Goal: Task Accomplishment & Management: Complete application form

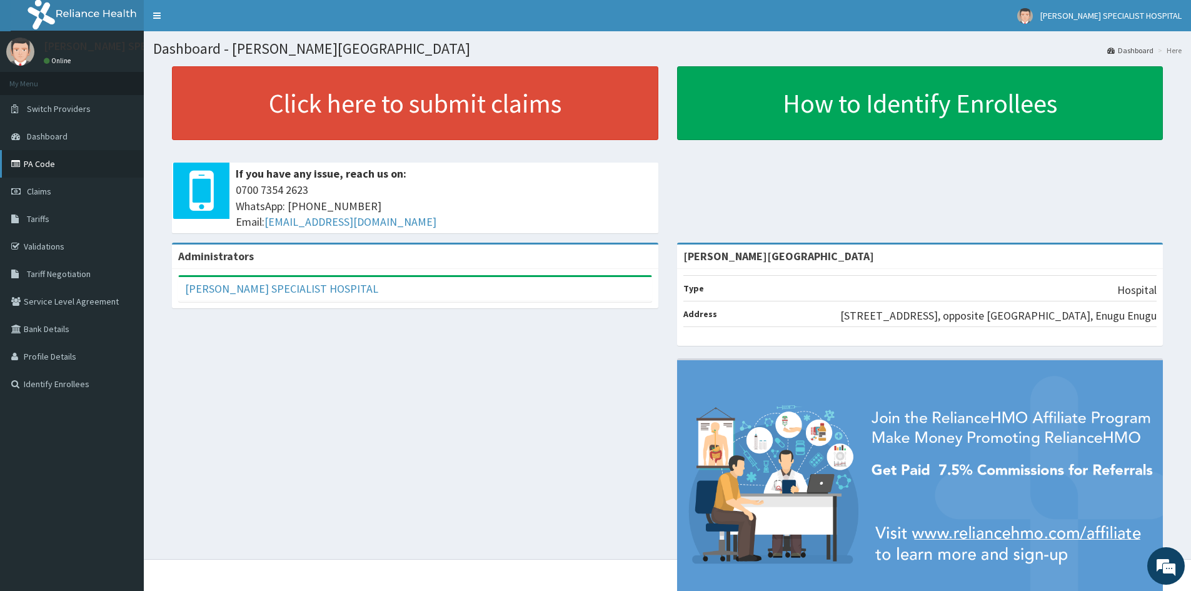
click at [41, 170] on link "PA Code" at bounding box center [72, 163] width 144 height 27
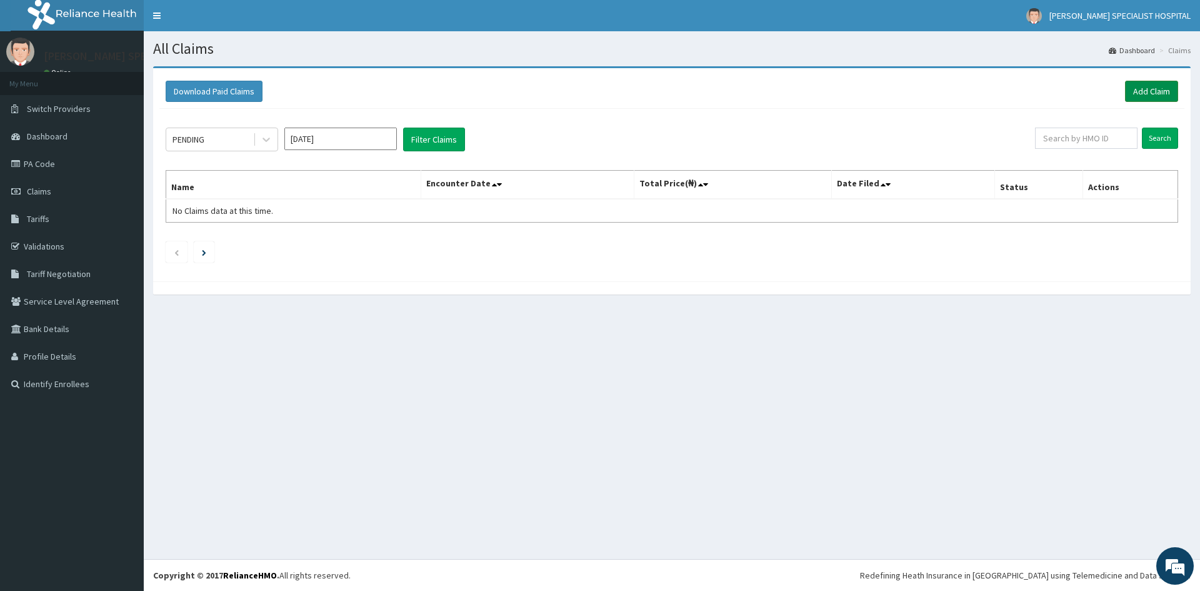
click at [1144, 90] on link "Add Claim" at bounding box center [1151, 91] width 53 height 21
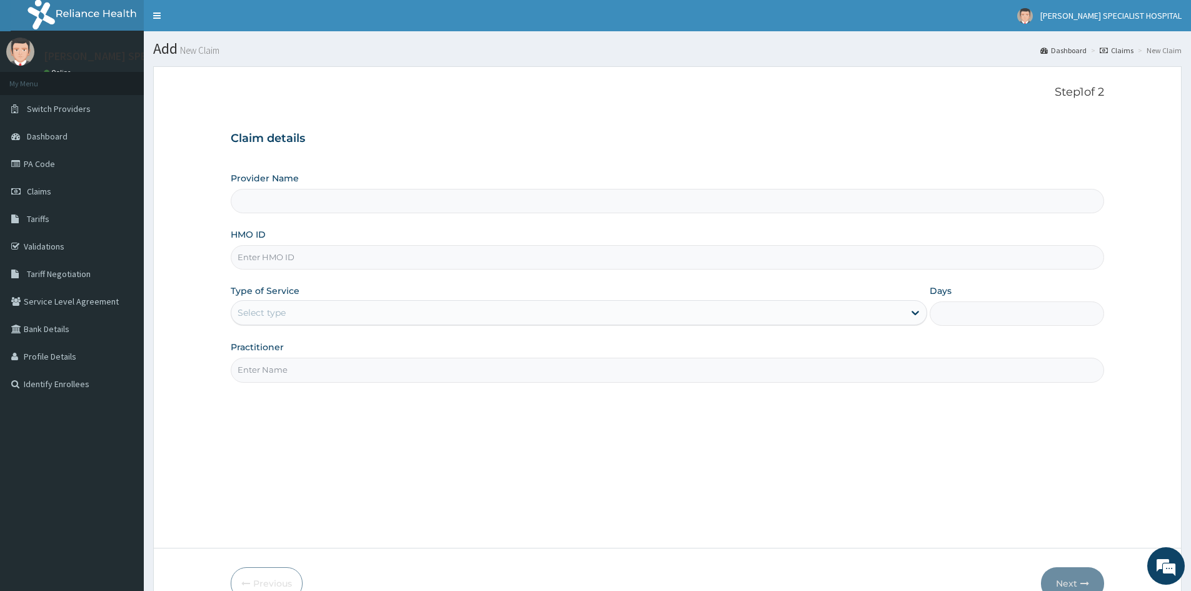
click at [332, 256] on input "HMO ID" at bounding box center [667, 257] width 873 height 24
paste input "ENP/11882/A"
type input "ENP/11882/A"
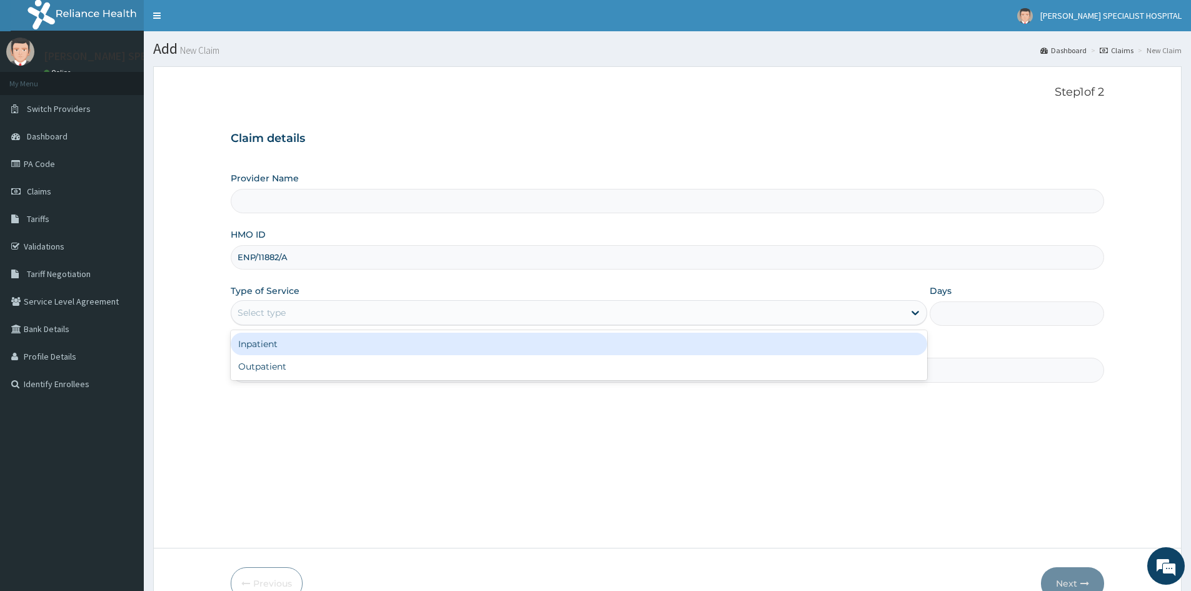
click at [300, 302] on div "Select type" at bounding box center [579, 312] width 696 height 25
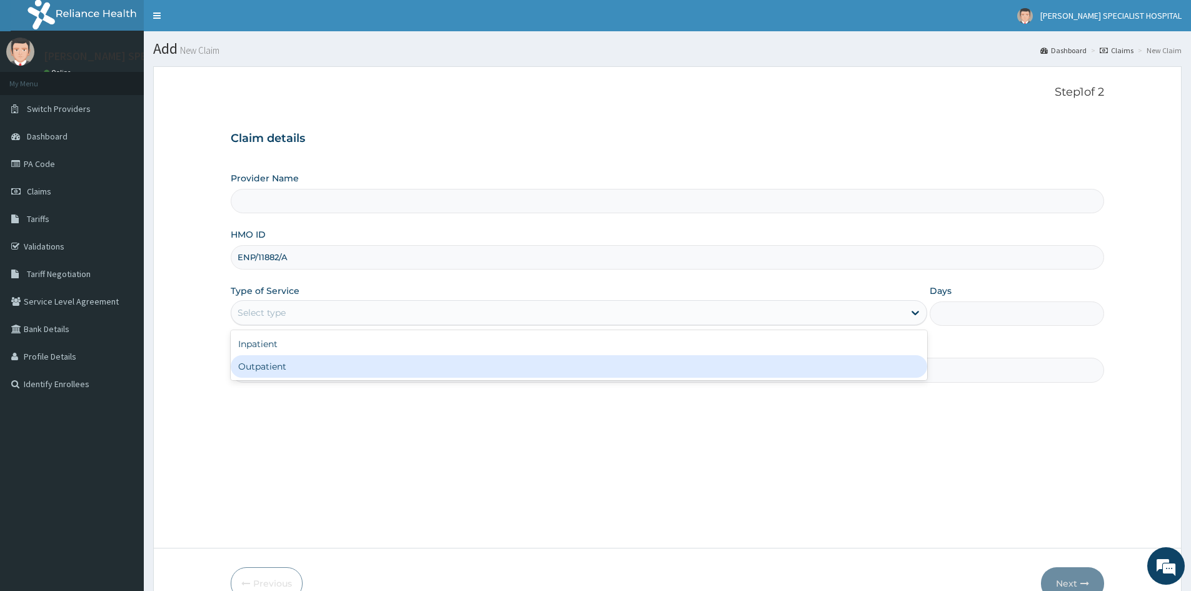
click at [277, 359] on div "Outpatient" at bounding box center [579, 366] width 696 height 22
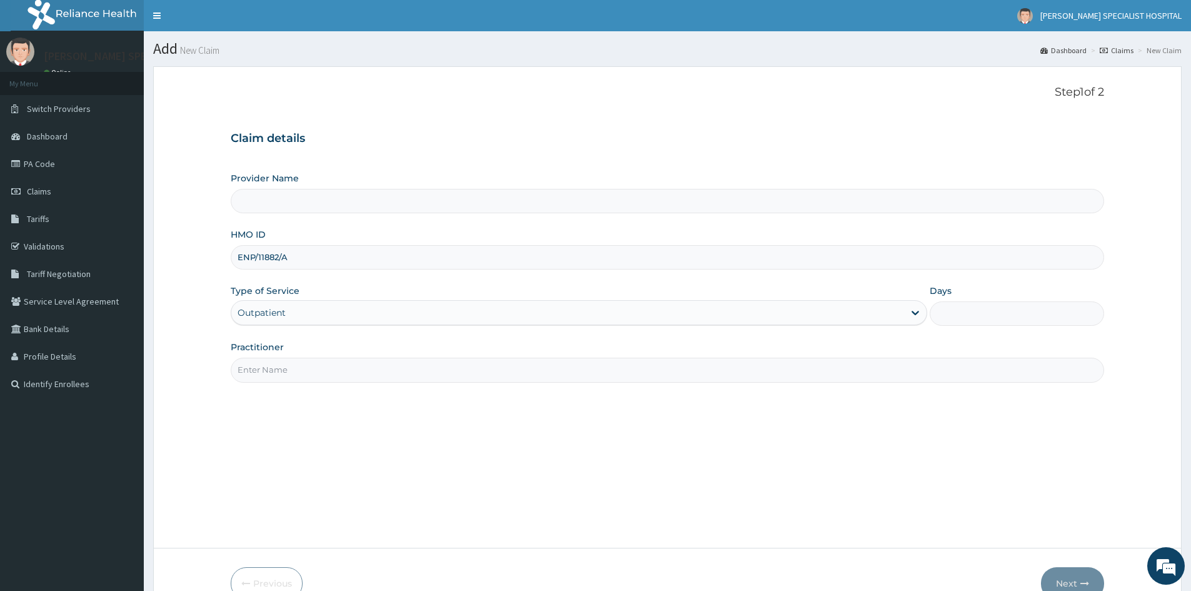
type input "1"
type input "[PERSON_NAME][GEOGRAPHIC_DATA]"
click at [275, 369] on input "Practitioner" at bounding box center [667, 369] width 873 height 24
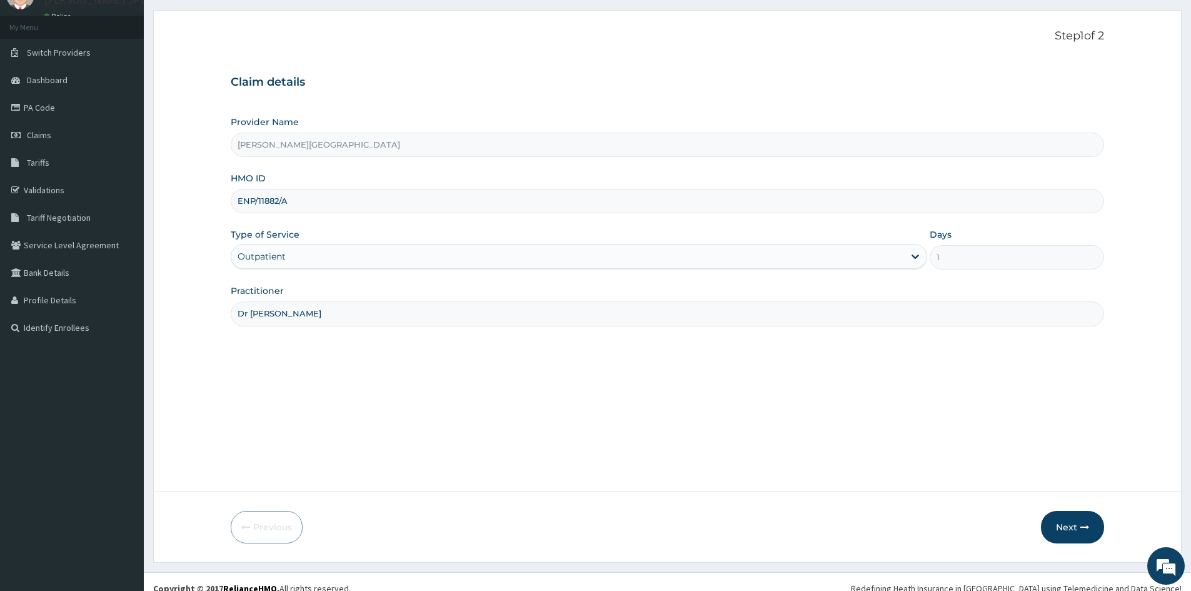
scroll to position [69, 0]
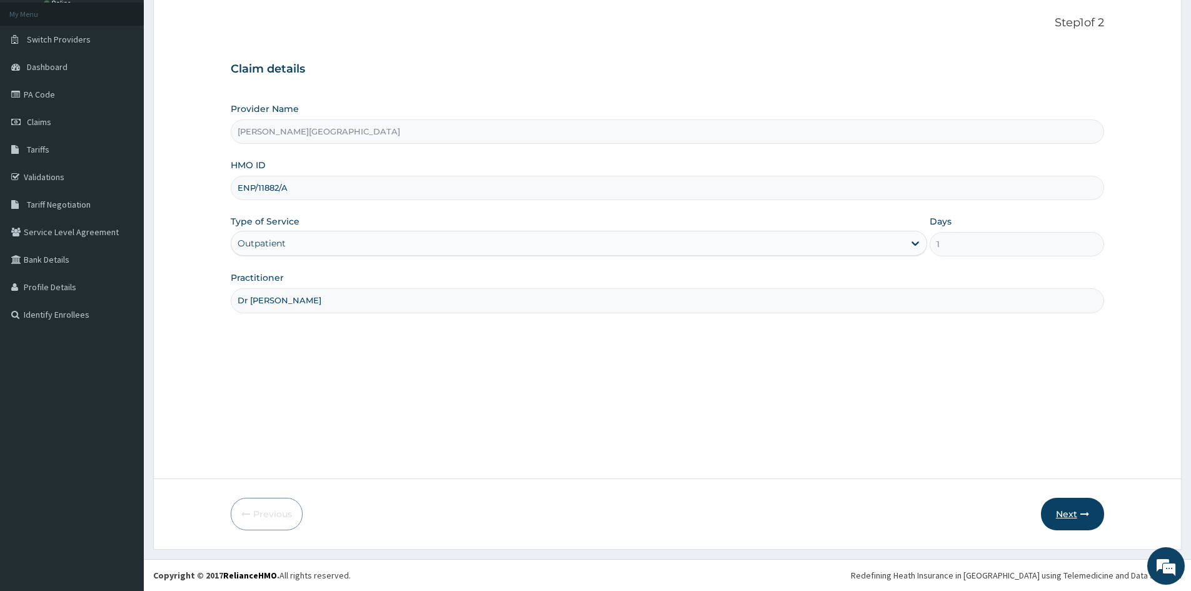
type input "Dr Peter"
click at [1067, 514] on button "Next" at bounding box center [1072, 513] width 63 height 32
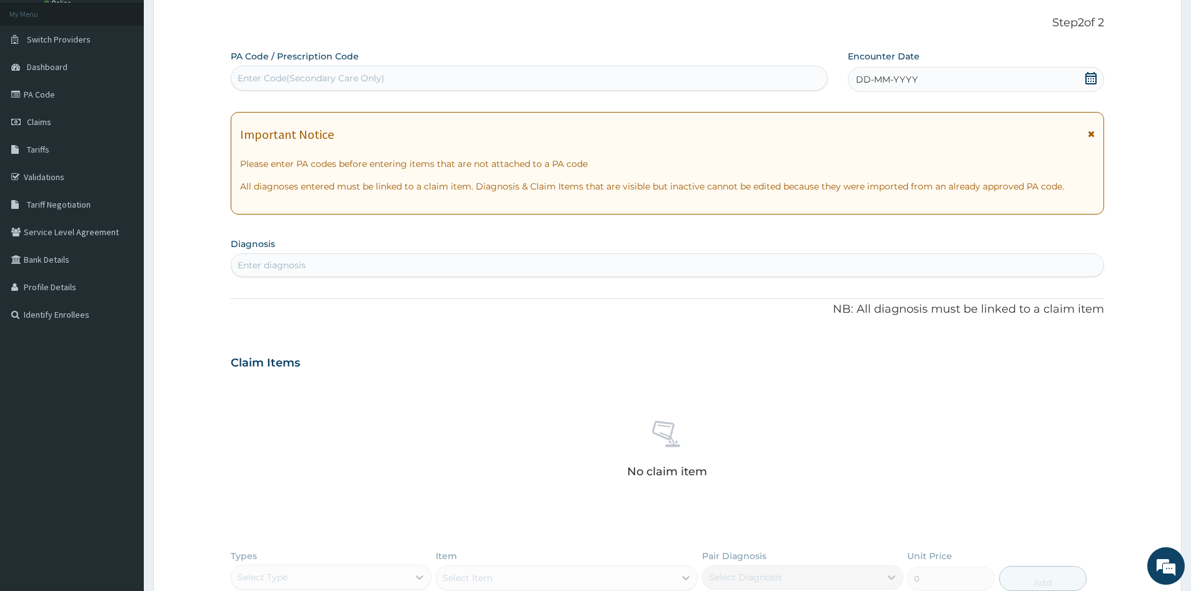
click at [313, 88] on div "Enter Code(Secondary Care Only)" at bounding box center [529, 78] width 596 height 20
paste input "PA/91C3D9"
type input "PA/91C3D9"
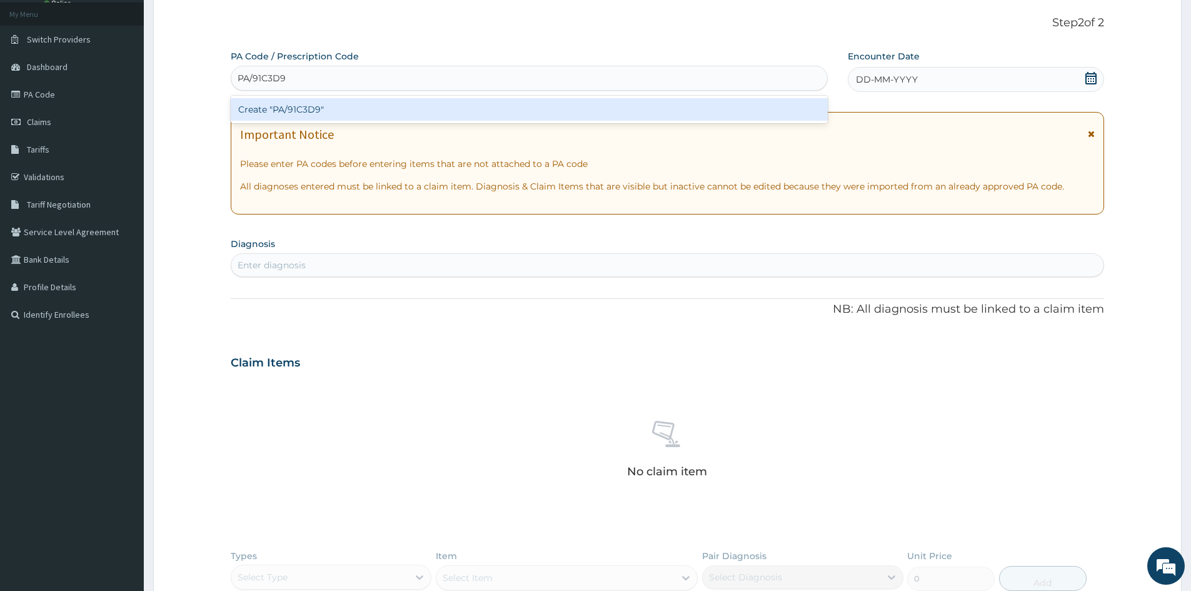
click at [325, 107] on div "Create "PA/91C3D9"" at bounding box center [529, 109] width 597 height 22
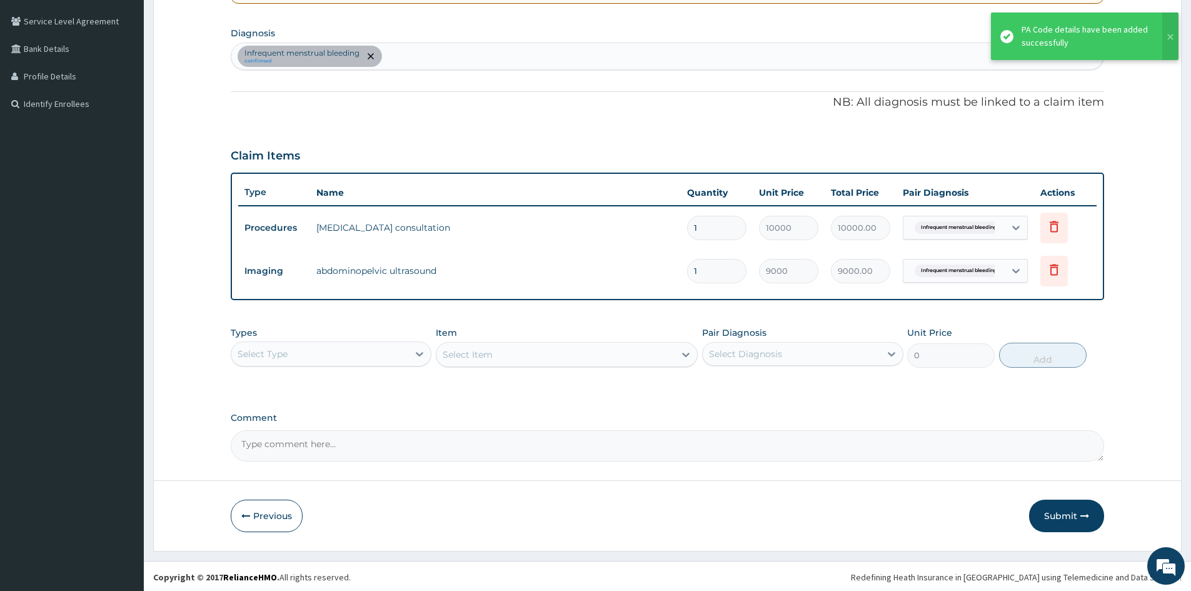
scroll to position [282, 0]
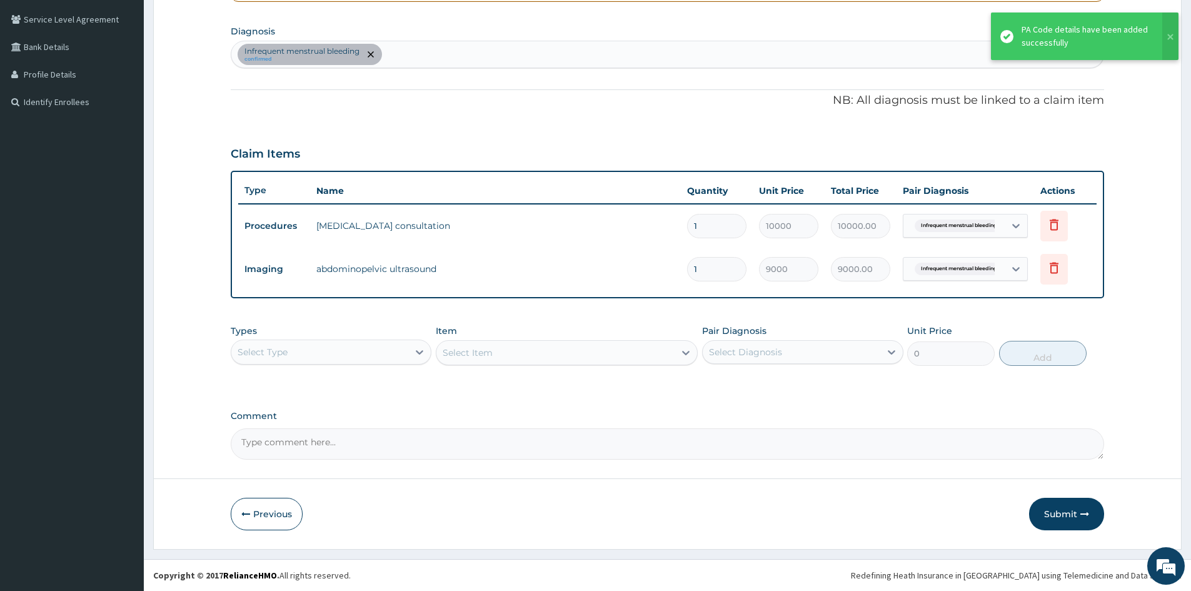
drag, startPoint x: 1059, startPoint y: 513, endPoint x: 1052, endPoint y: 512, distance: 6.4
click at [1059, 514] on button "Submit" at bounding box center [1066, 513] width 75 height 32
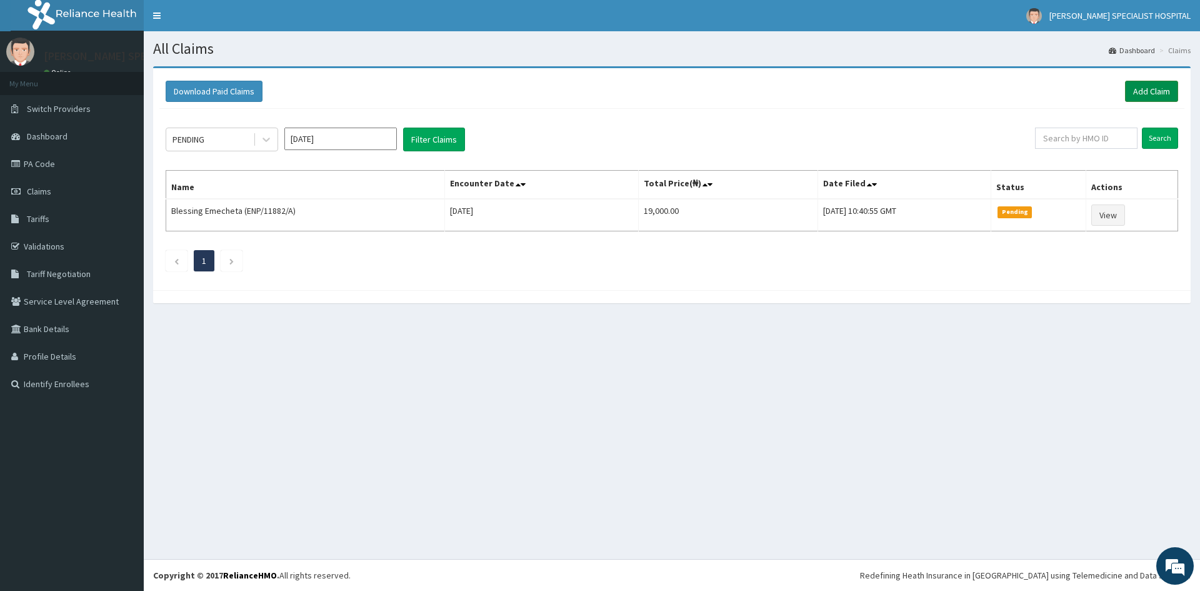
click at [1136, 86] on link "Add Claim" at bounding box center [1151, 91] width 53 height 21
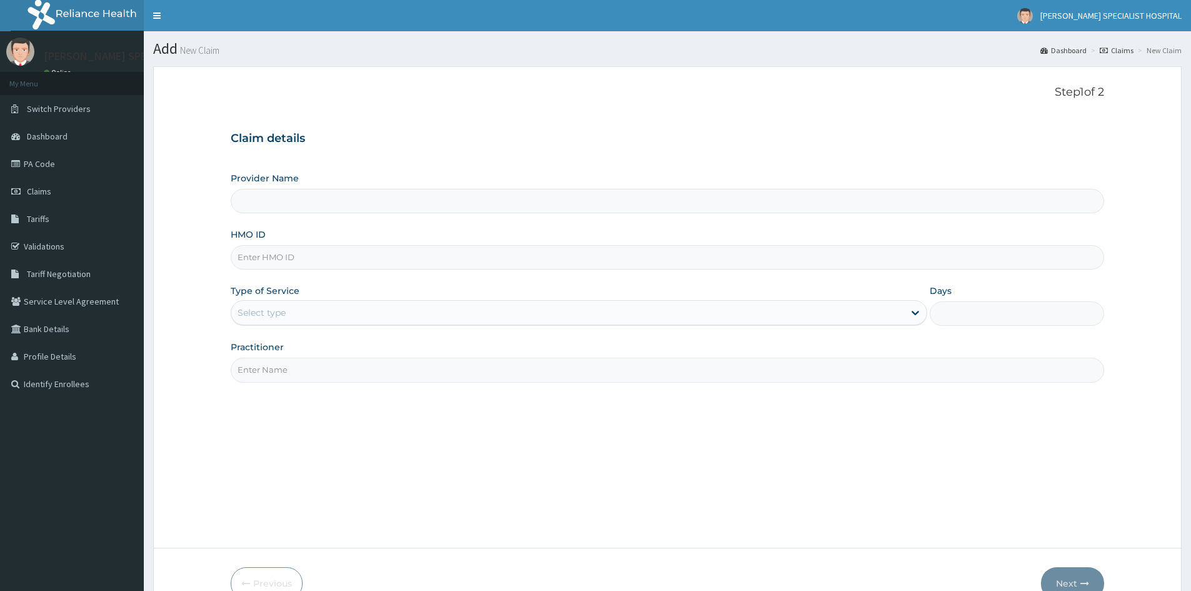
click at [281, 249] on input "HMO ID" at bounding box center [667, 257] width 873 height 24
paste input "PA/91C3D9"
type input "PA/91C3D9"
click at [279, 314] on div "Select type" at bounding box center [261, 312] width 48 height 12
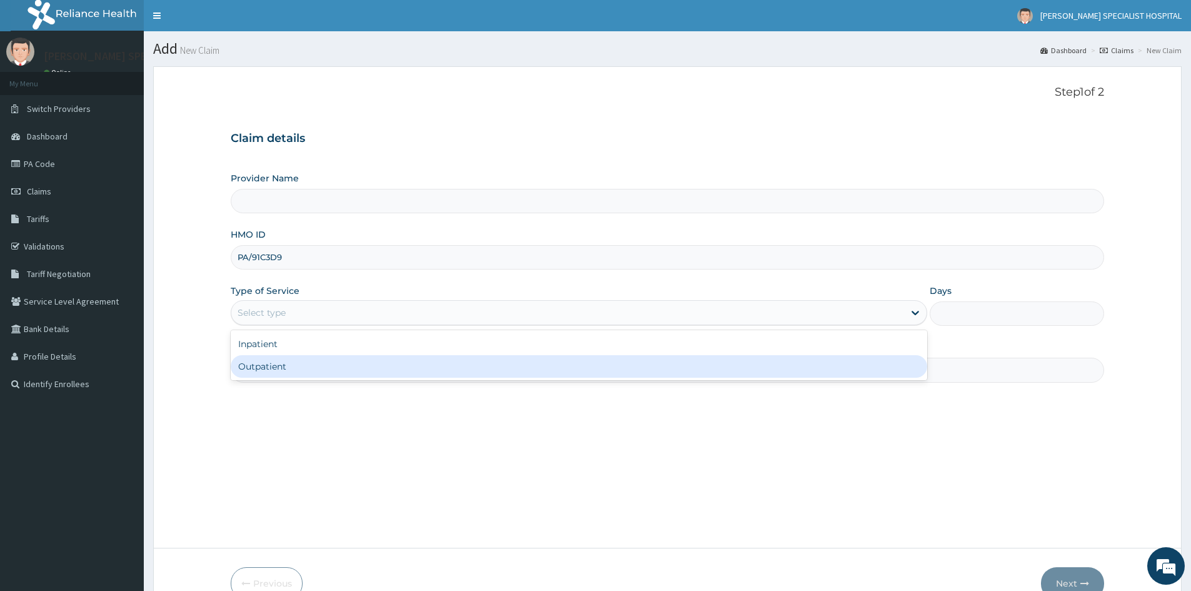
type input "Livingston Specialist Hospital"
click at [282, 377] on div "Outpatient" at bounding box center [579, 366] width 696 height 22
type input "1"
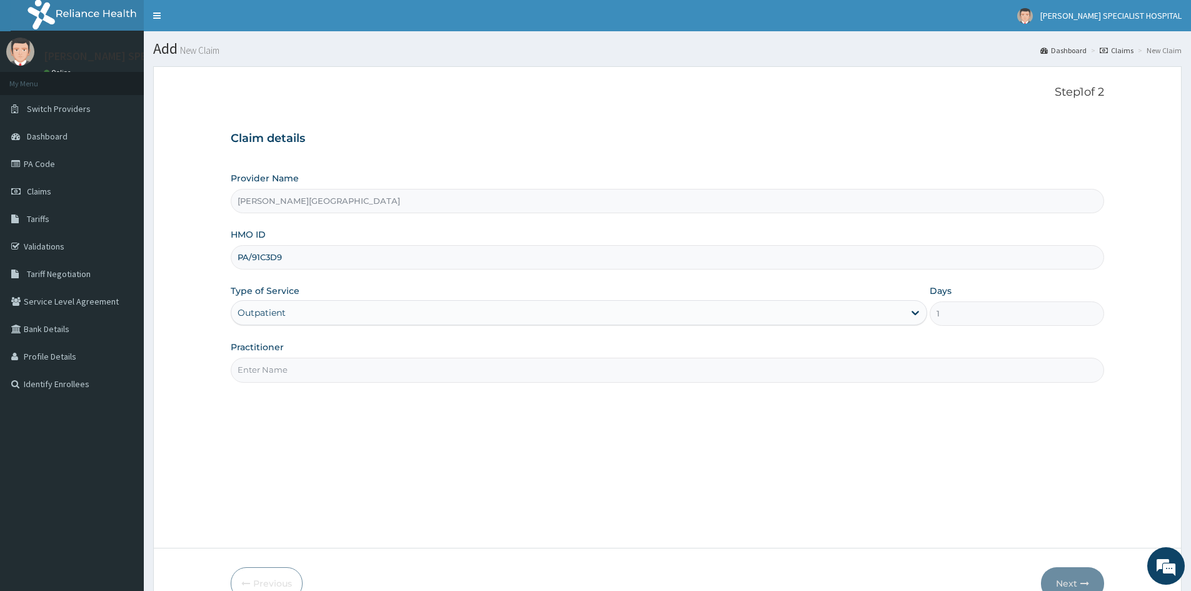
drag, startPoint x: 286, startPoint y: 366, endPoint x: 320, endPoint y: 376, distance: 35.8
click at [286, 367] on input "Practitioner" at bounding box center [667, 369] width 873 height 24
type input "Dr Peter"
click at [1054, 582] on button "Next" at bounding box center [1072, 583] width 63 height 32
drag, startPoint x: 337, startPoint y: 264, endPoint x: 97, endPoint y: 255, distance: 239.5
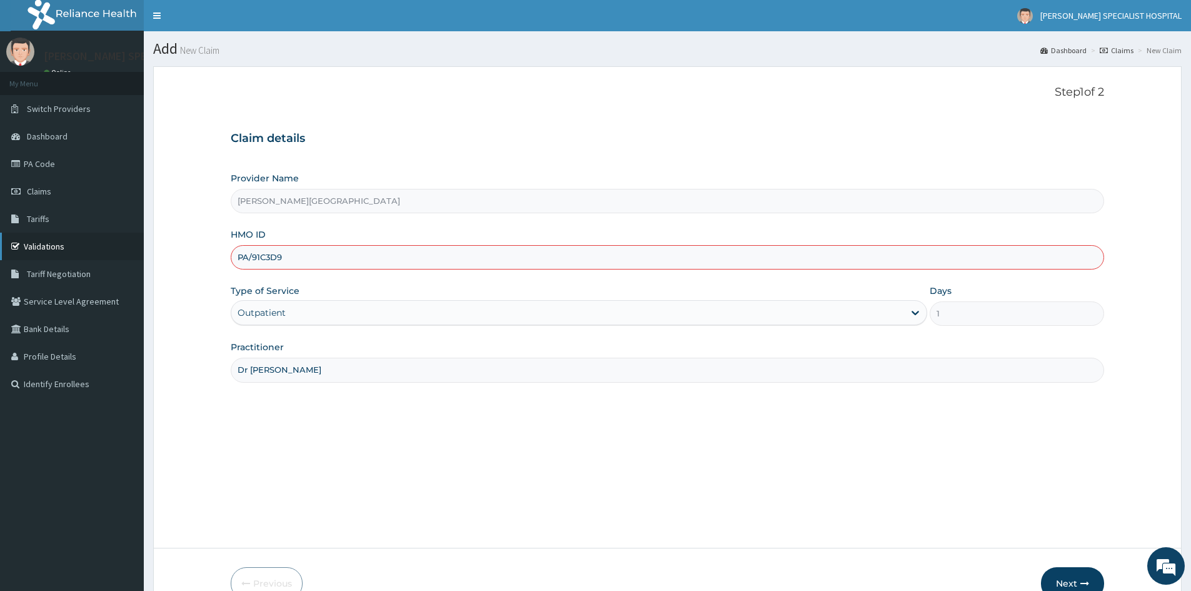
click at [98, 257] on div "R EL Toggle navigation LIVINGSTON SPECIALIST HOSPITAL LIVINGSTON SPECIALIST HOS…" at bounding box center [595, 330] width 1191 height 660
paste input "GSV/10089/B"
type input "GSV/10089/B"
click at [1063, 578] on button "Next" at bounding box center [1072, 583] width 63 height 32
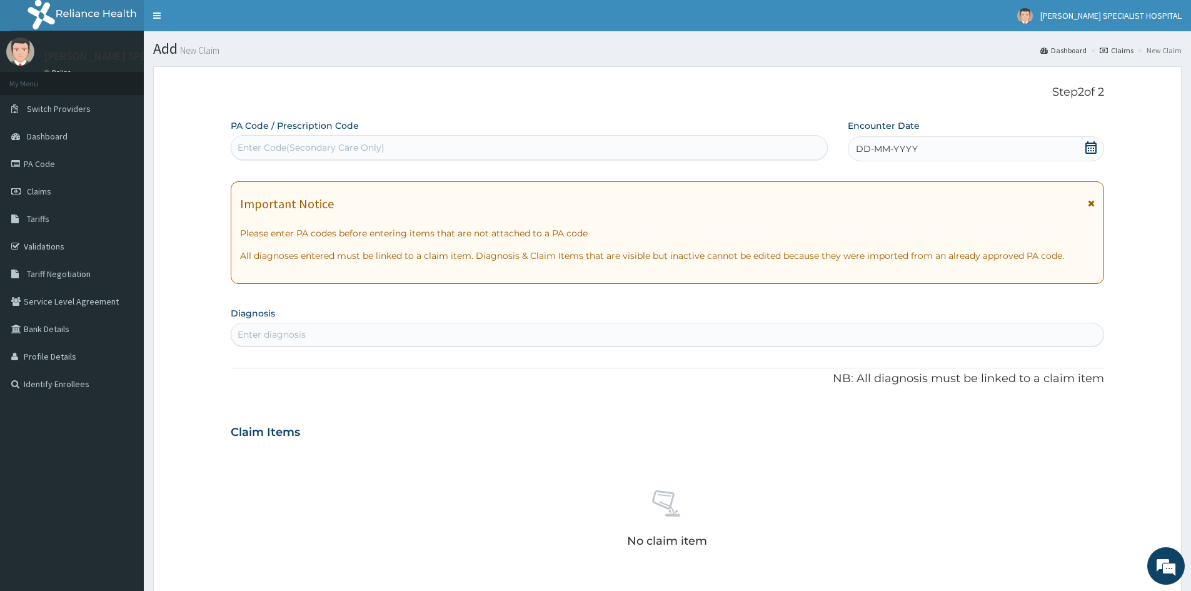
click at [297, 154] on div "Enter Code(Secondary Care Only)" at bounding box center [310, 147] width 147 height 12
paste input "PA/47C52B"
type input "PA/47C52B"
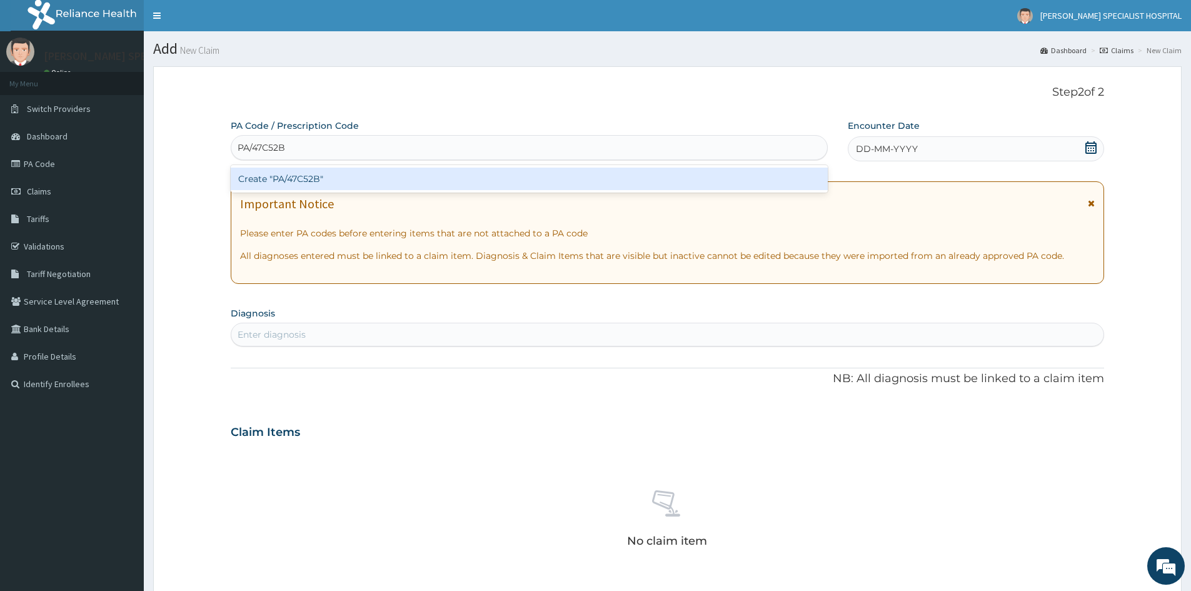
click at [289, 183] on div "Create "PA/47C52B"" at bounding box center [529, 178] width 597 height 22
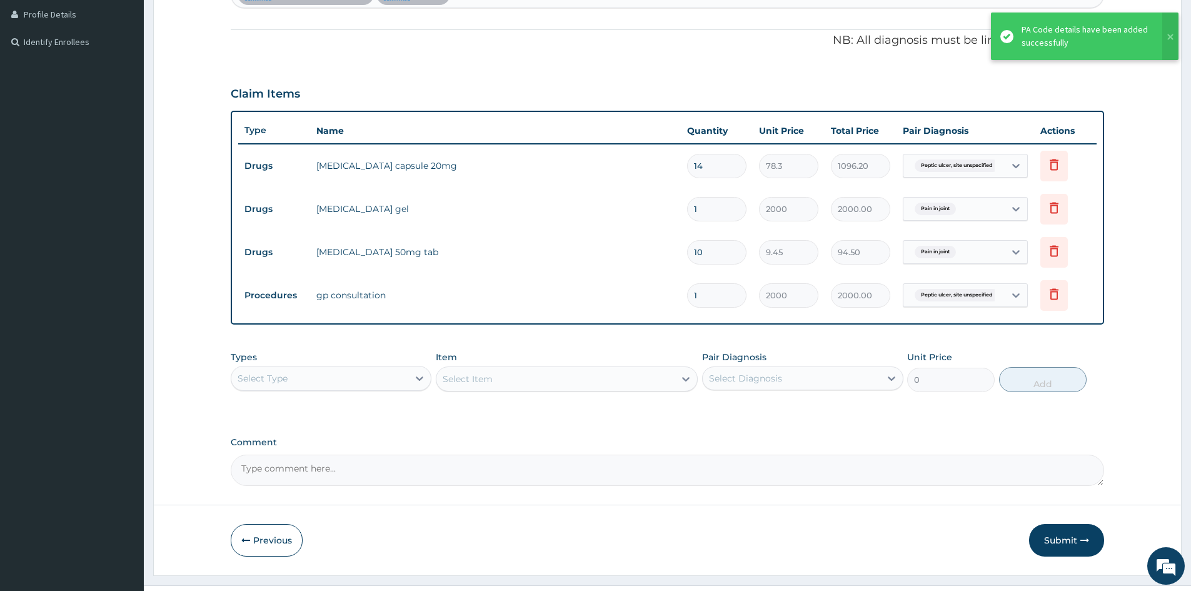
scroll to position [368, 0]
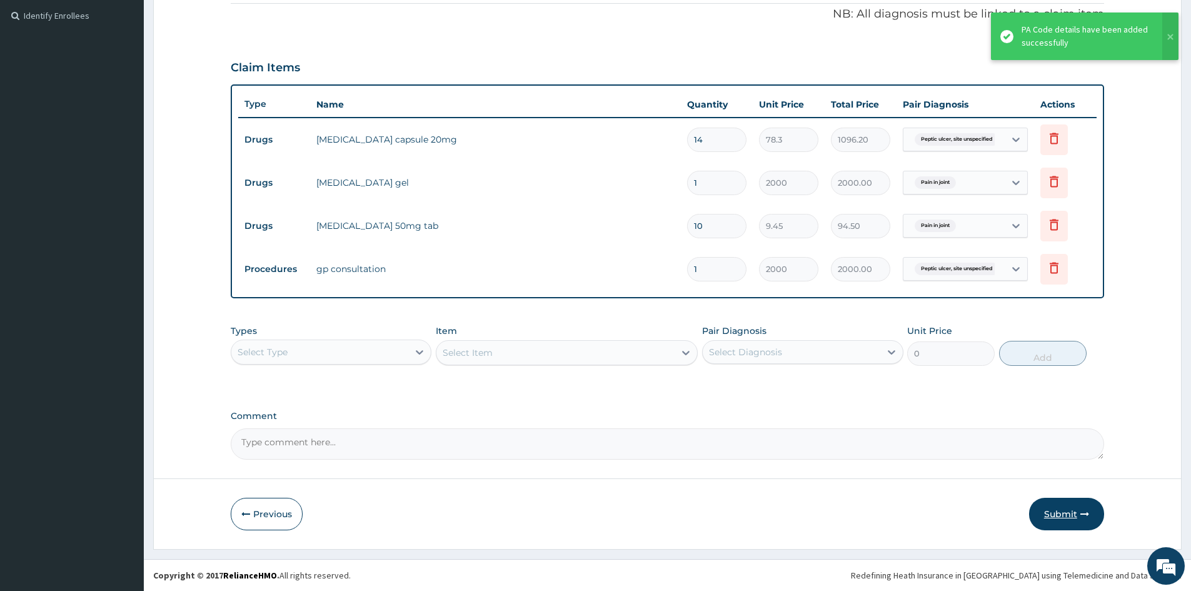
click at [1068, 507] on button "Submit" at bounding box center [1066, 513] width 75 height 32
